Goal: Navigation & Orientation: Find specific page/section

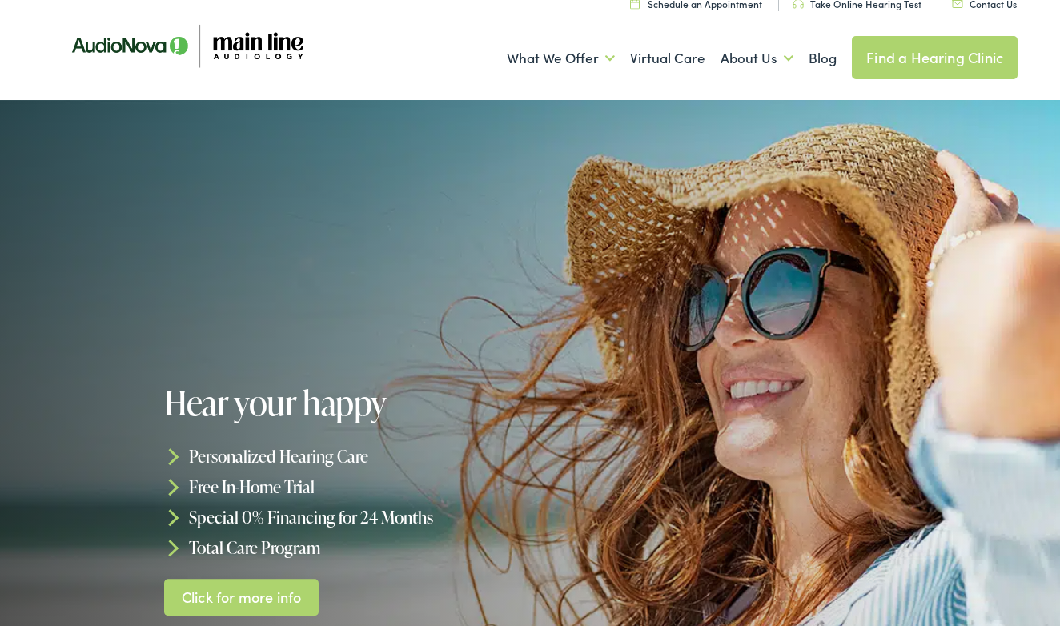
scroll to position [30, 0]
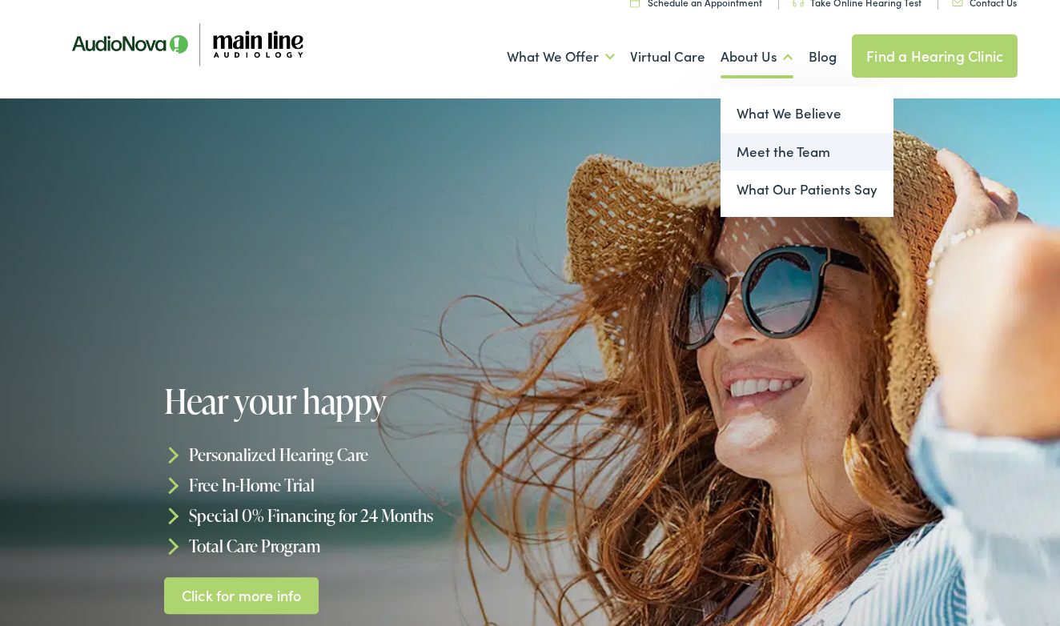
click at [771, 148] on link "Meet the Team" at bounding box center [806, 152] width 173 height 38
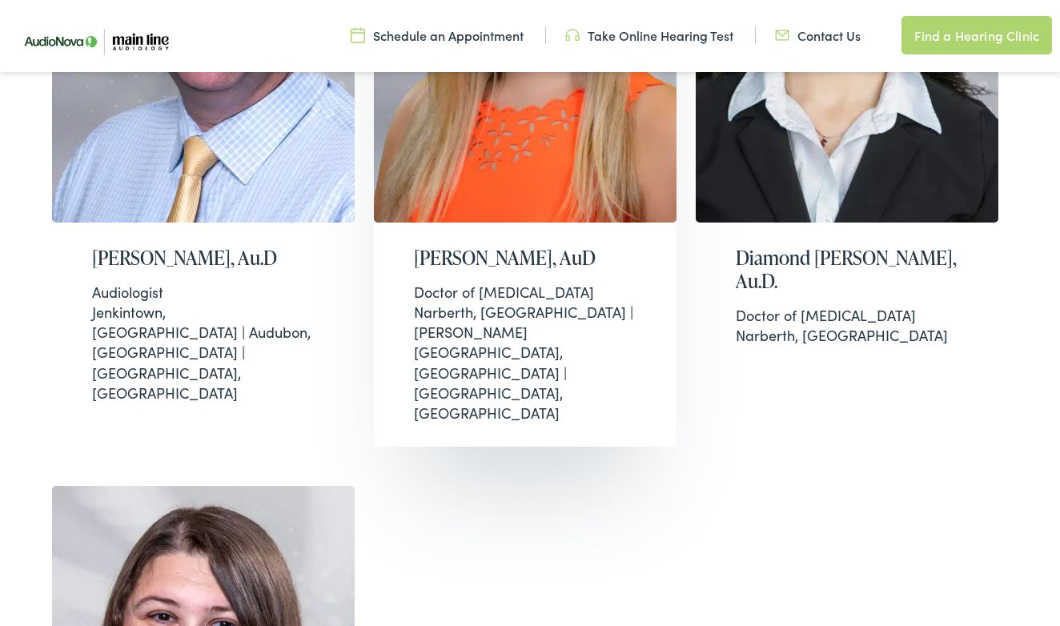
scroll to position [700, 0]
click at [424, 255] on h2 "[PERSON_NAME], AuD" at bounding box center [525, 258] width 223 height 23
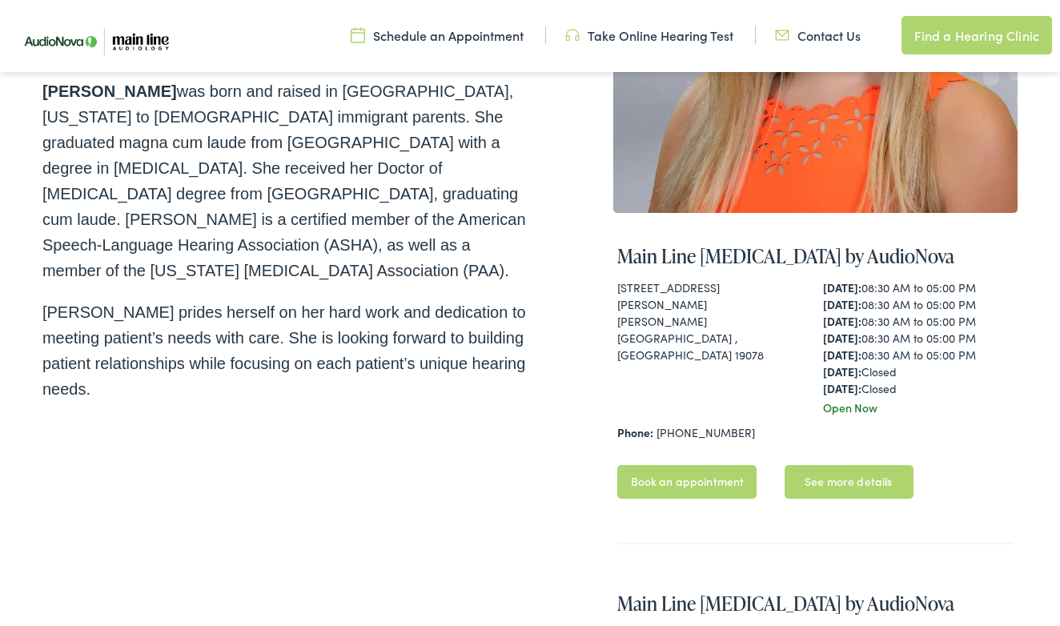
scroll to position [421, 0]
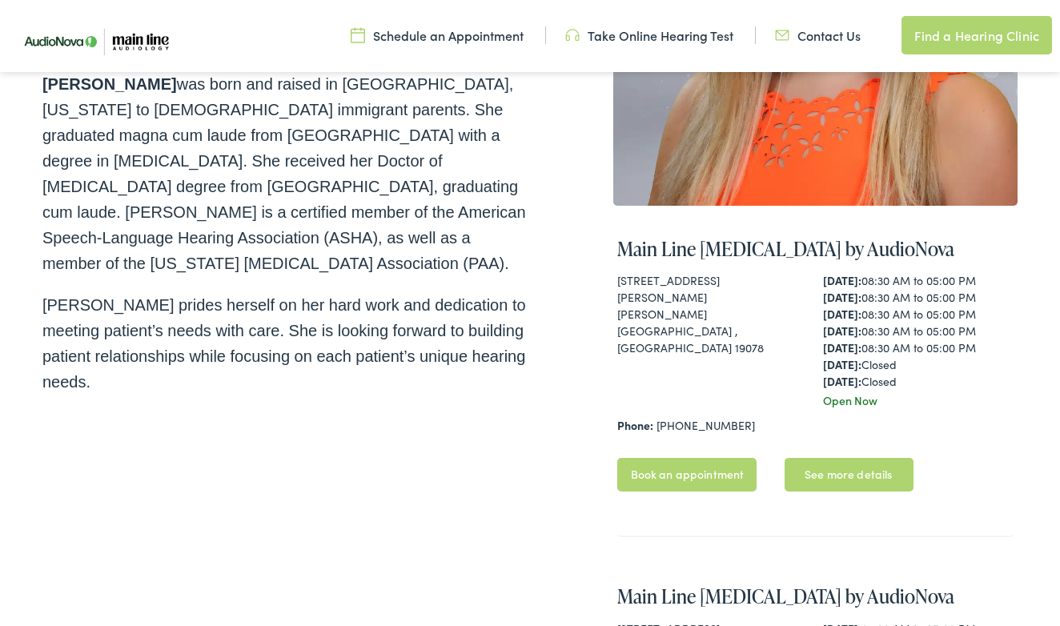
click at [830, 473] on link "See more details" at bounding box center [848, 475] width 129 height 34
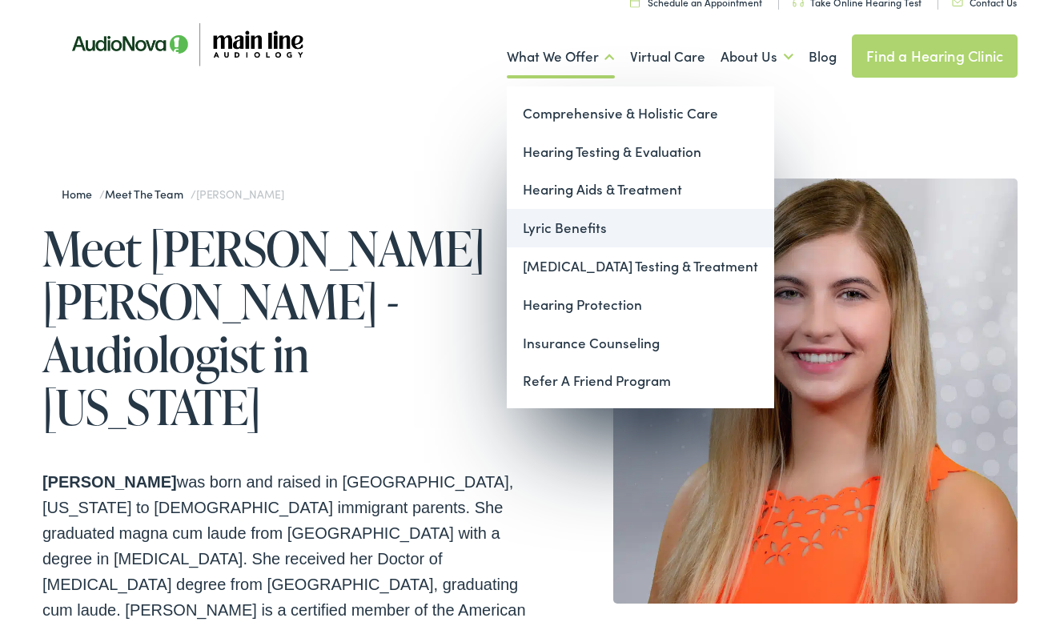
scroll to position [31, 0]
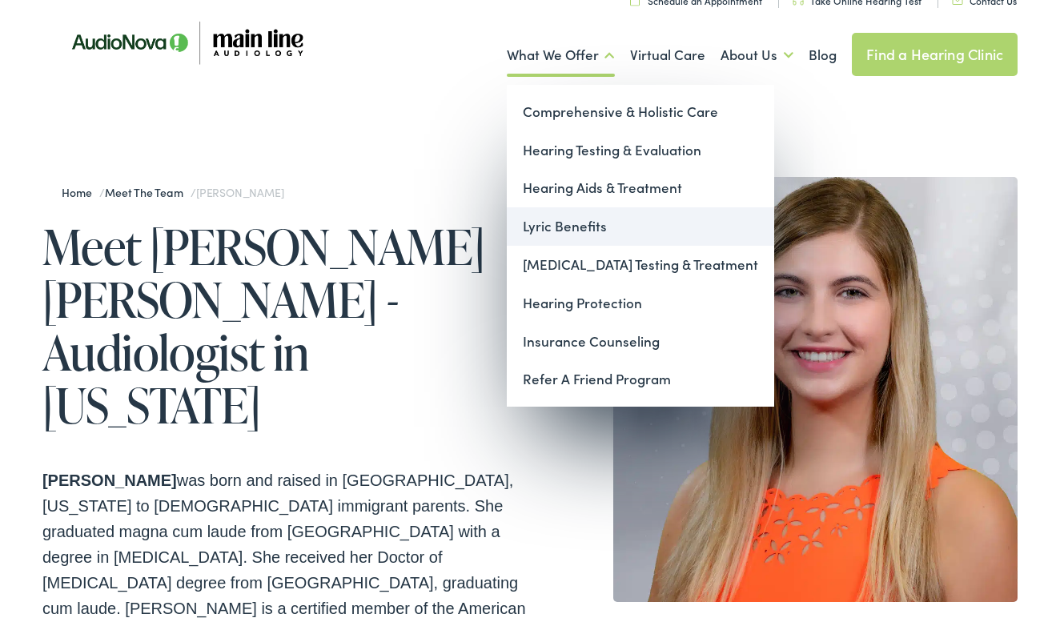
click at [561, 220] on link "Lyric Benefits" at bounding box center [640, 226] width 267 height 38
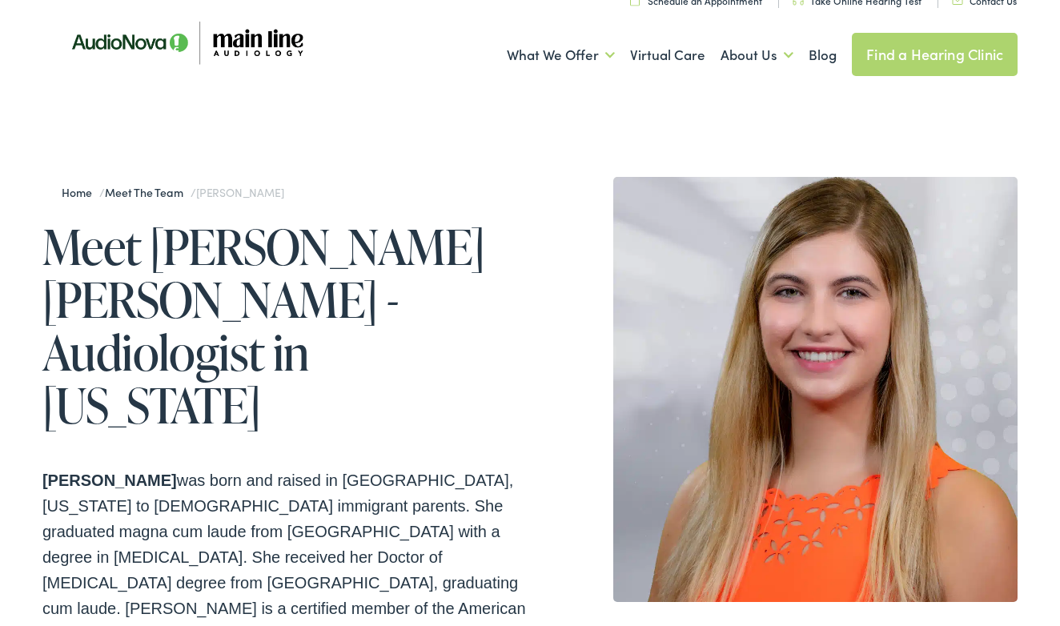
scroll to position [34, 0]
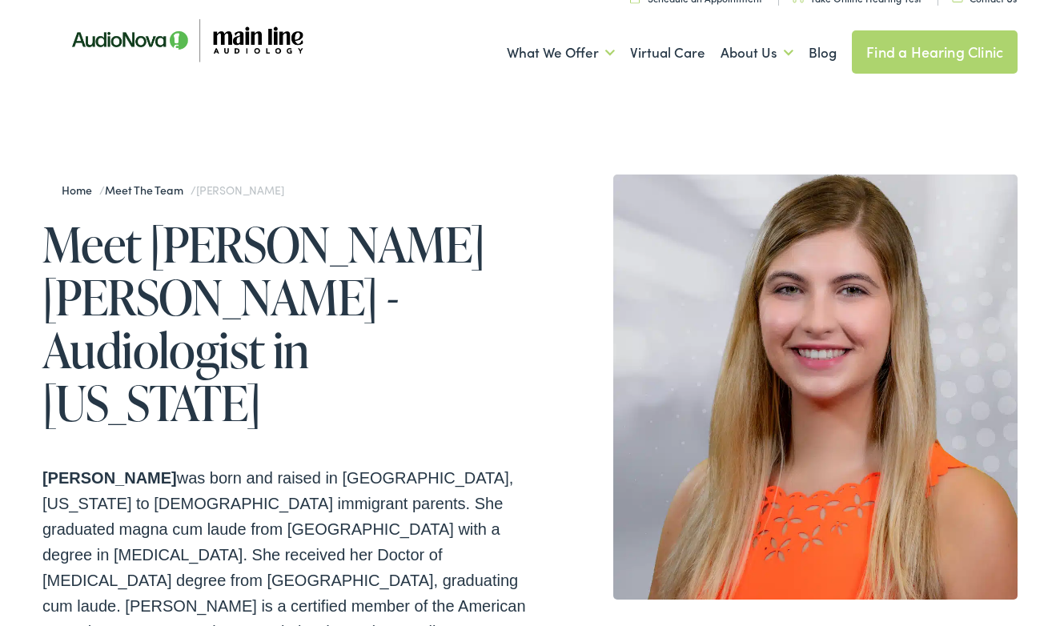
click at [924, 53] on link "Find a Hearing Clinic" at bounding box center [935, 51] width 166 height 43
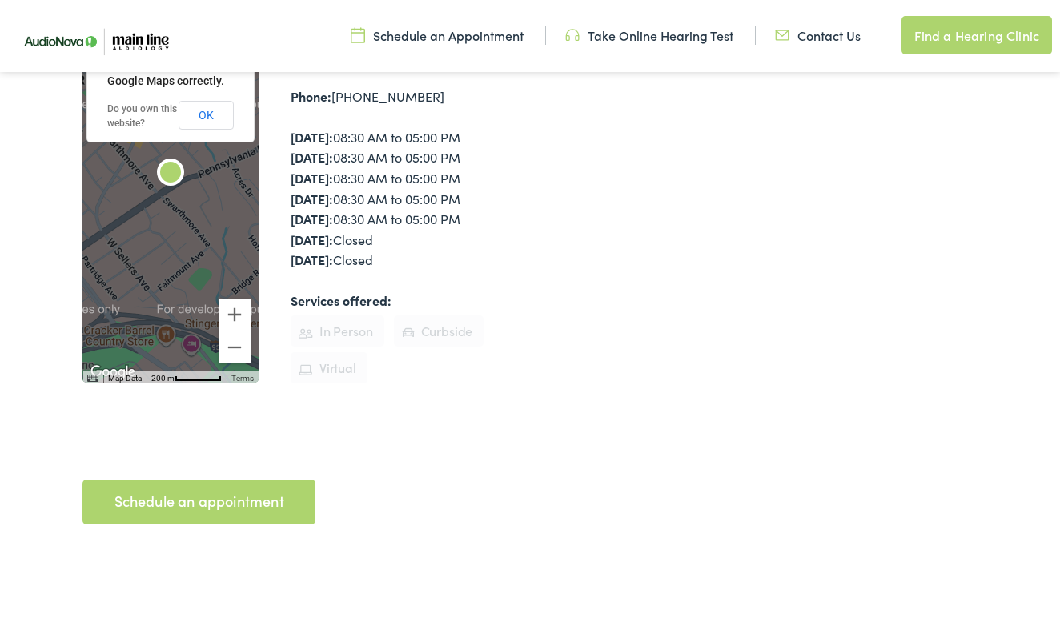
scroll to position [428, 0]
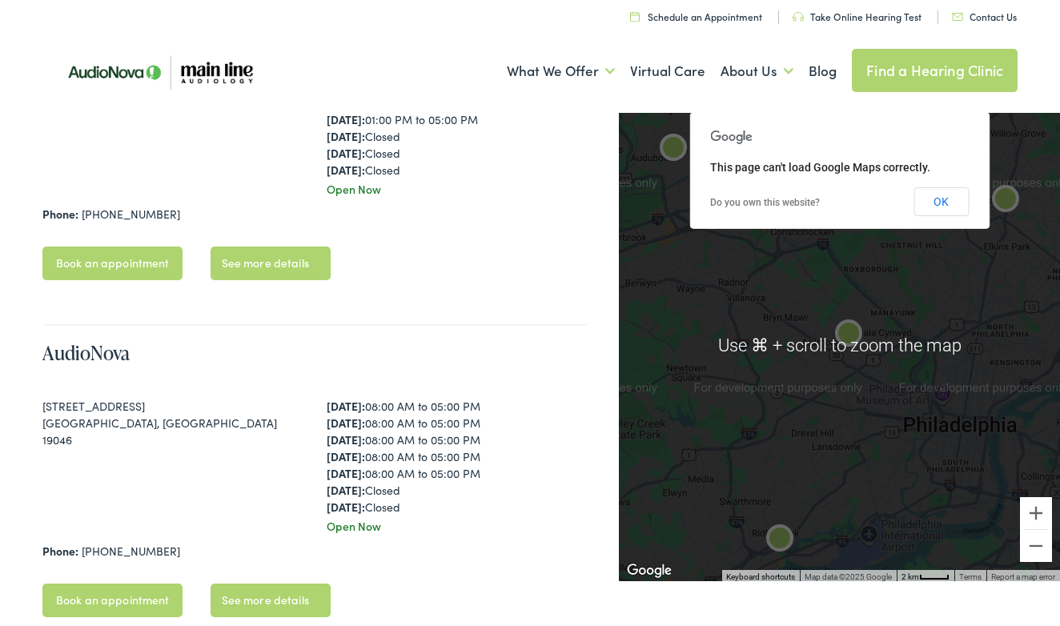
scroll to position [527, 0]
